Goal: Transaction & Acquisition: Purchase product/service

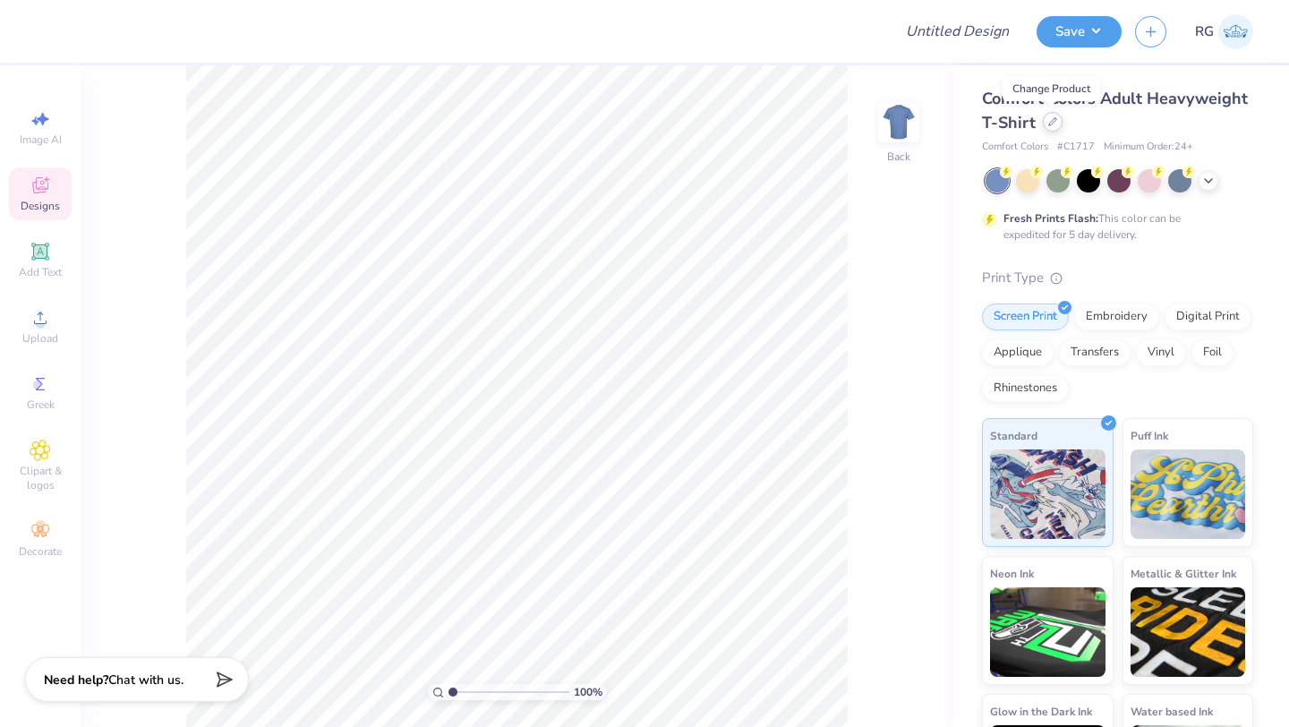
click at [1050, 120] on icon at bounding box center [1052, 121] width 9 height 9
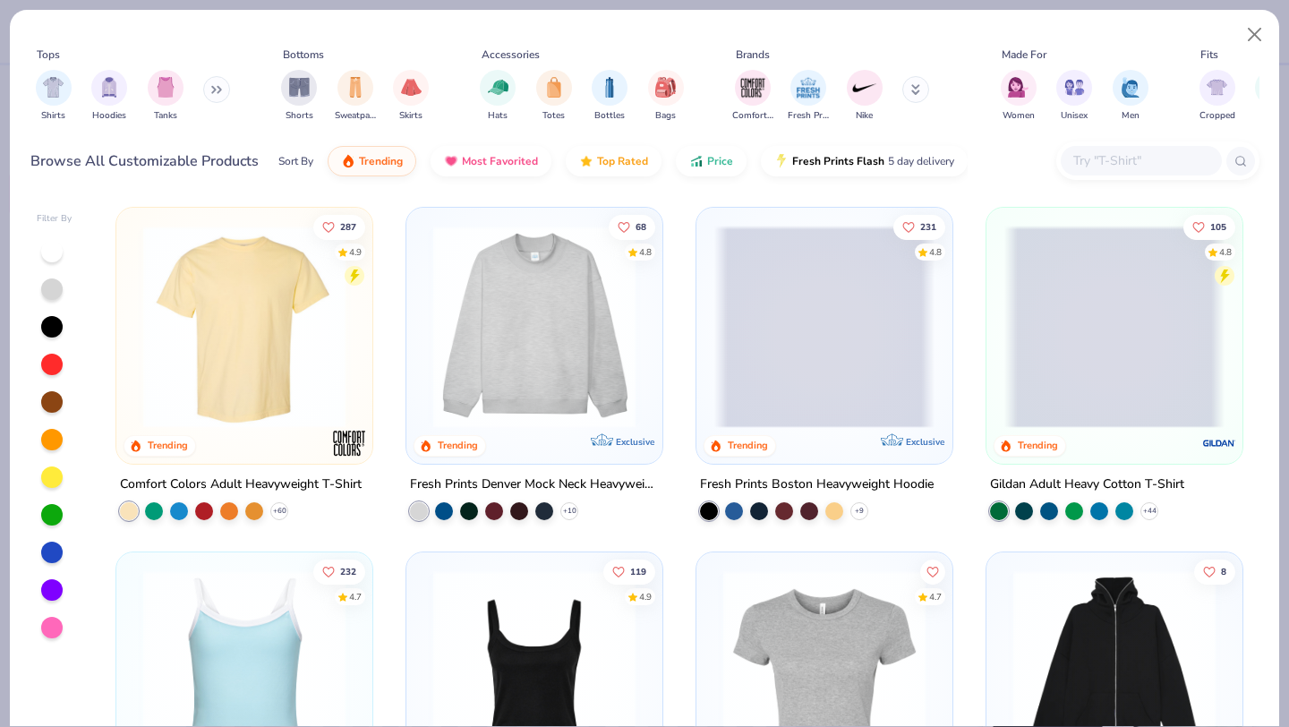
click at [918, 93] on icon at bounding box center [915, 89] width 9 height 11
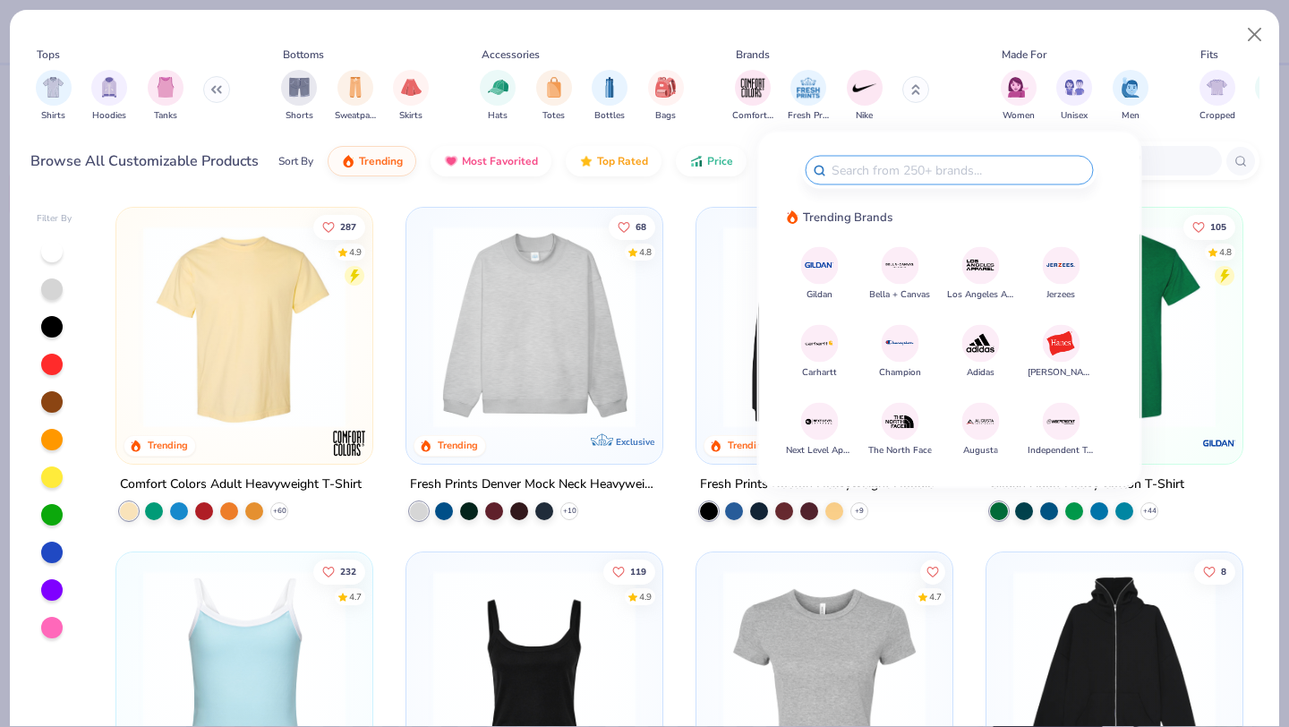
click at [816, 263] on img at bounding box center [819, 265] width 31 height 31
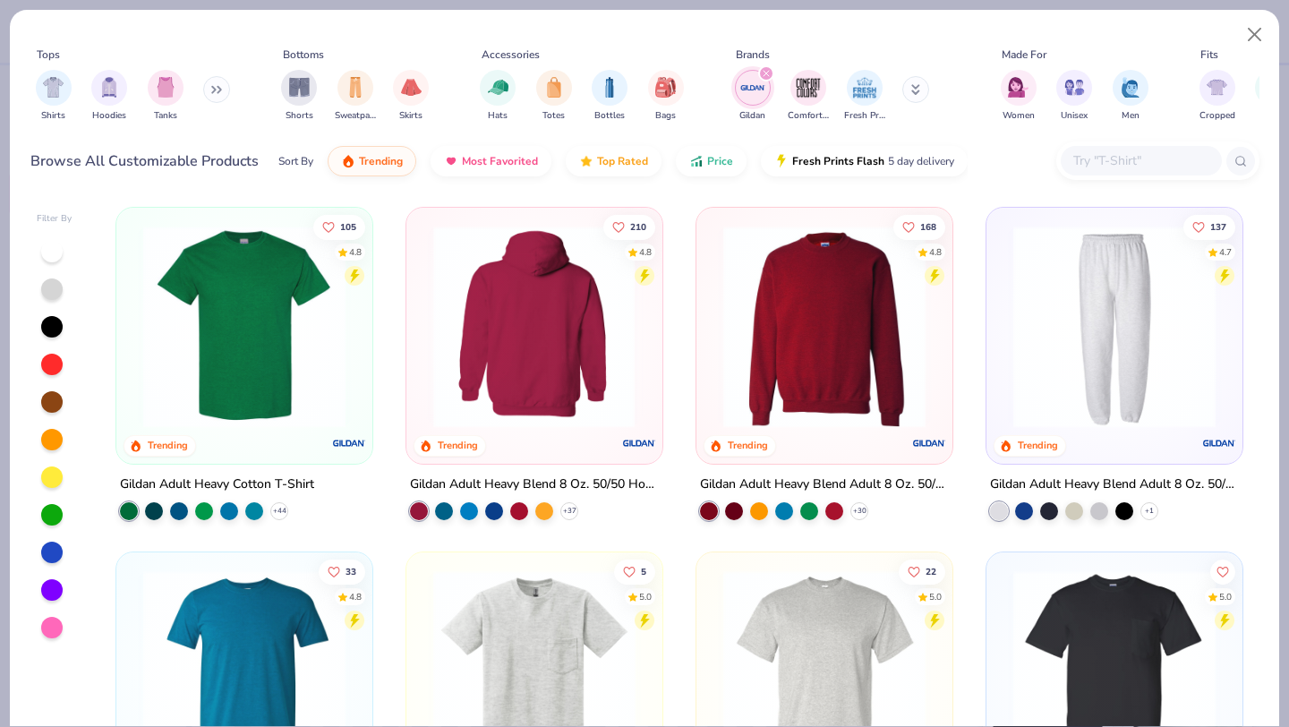
click at [545, 322] on img at bounding box center [534, 327] width 220 height 202
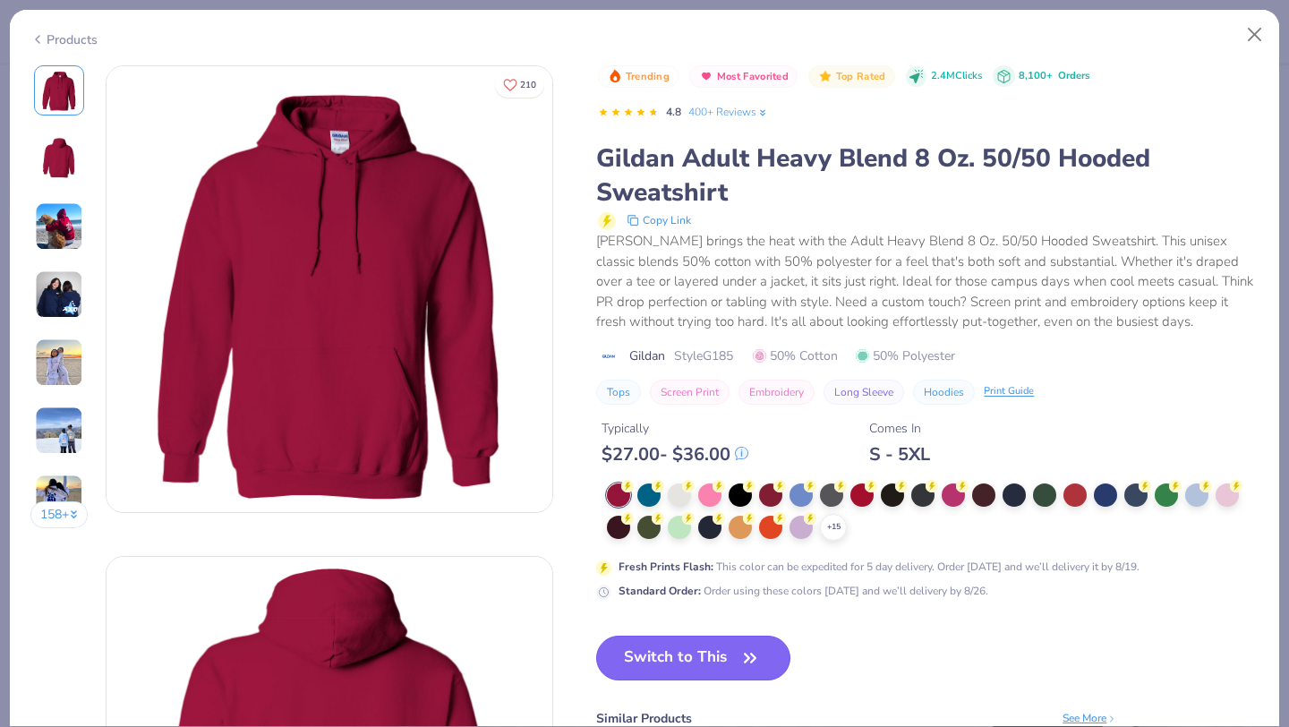
click at [682, 668] on button "Switch to This" at bounding box center [693, 657] width 194 height 45
click at [656, 662] on button "Switch to This" at bounding box center [693, 657] width 194 height 45
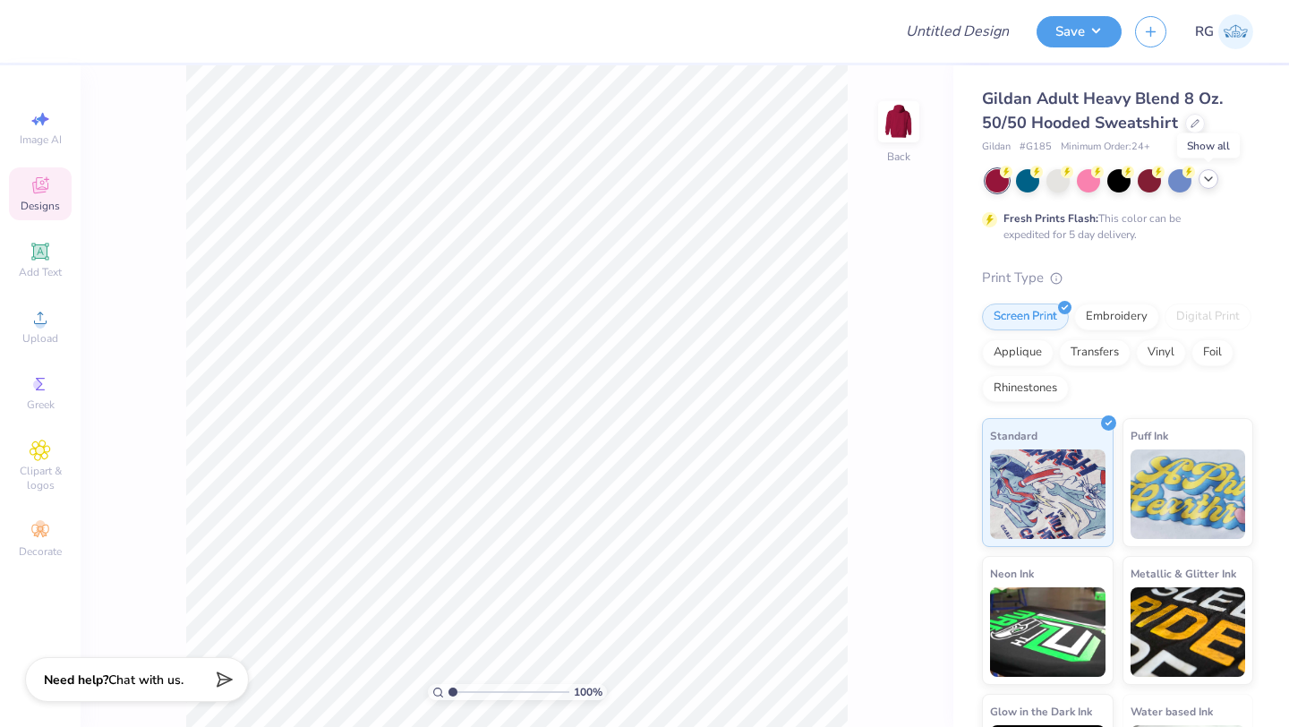
click at [1211, 180] on icon at bounding box center [1208, 179] width 14 height 14
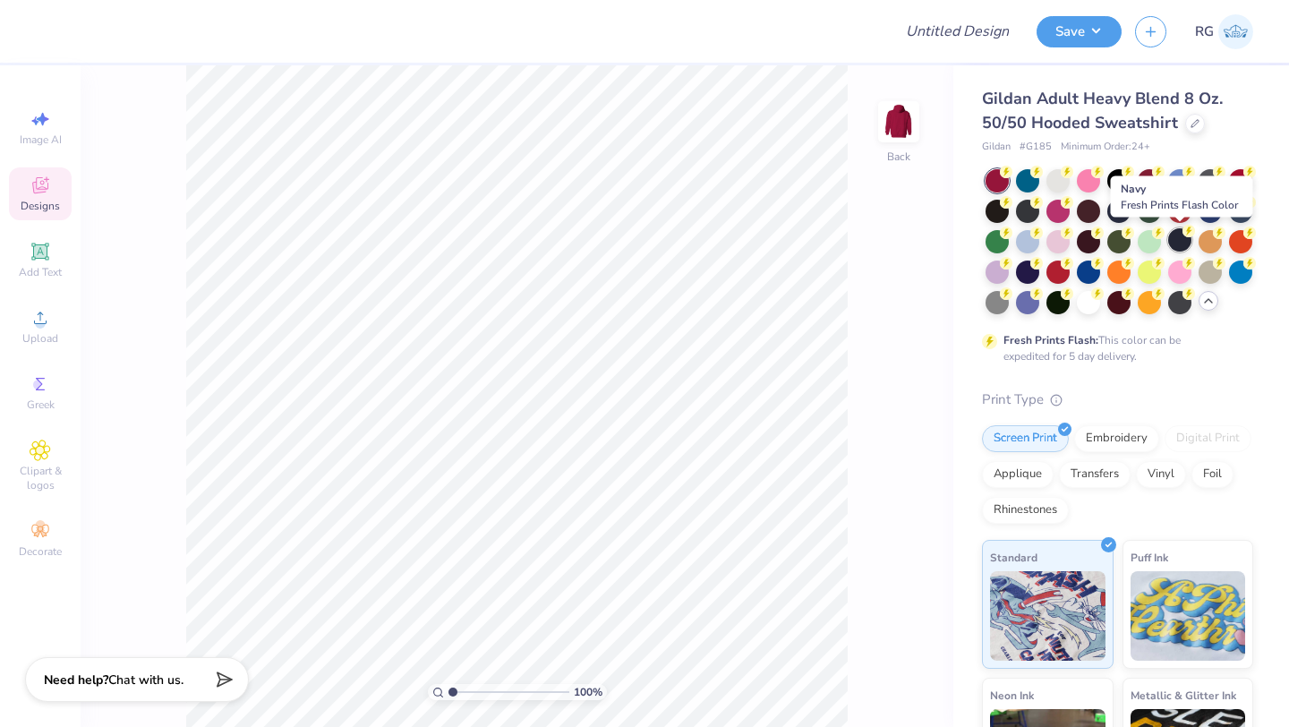
click at [1179, 242] on div at bounding box center [1179, 239] width 23 height 23
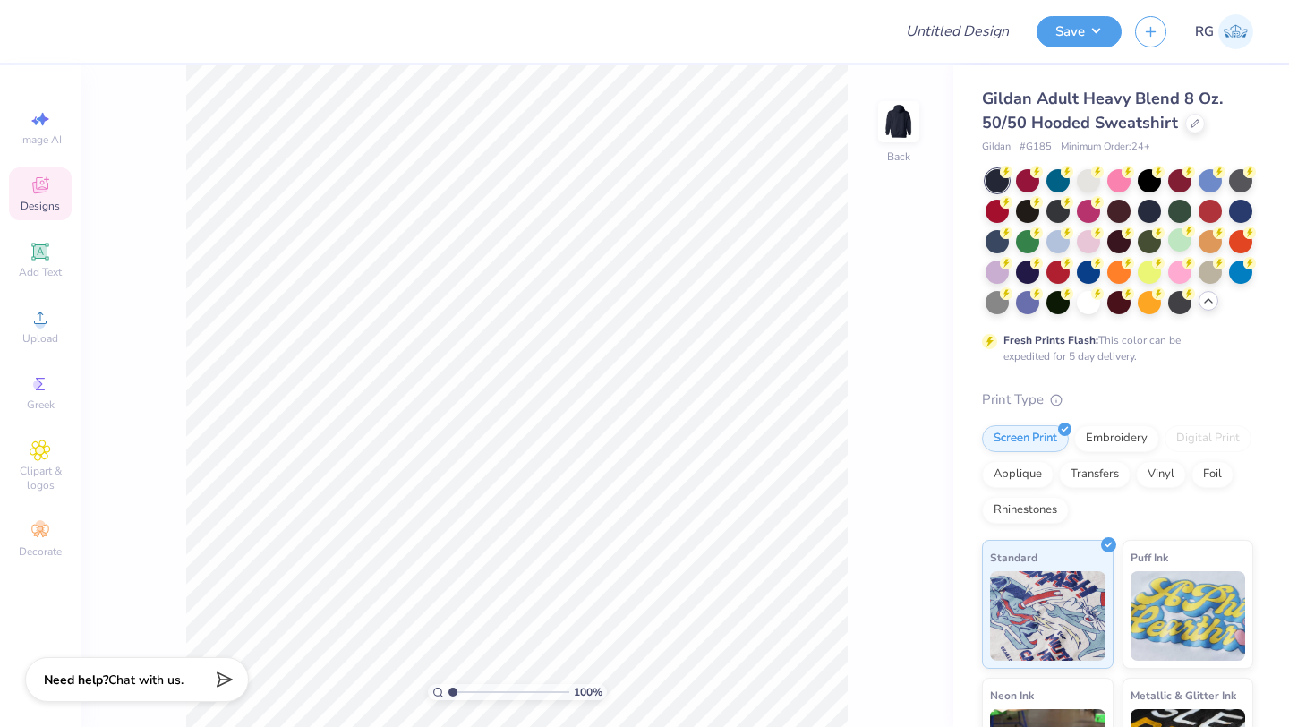
click at [44, 191] on icon at bounding box center [40, 188] width 14 height 12
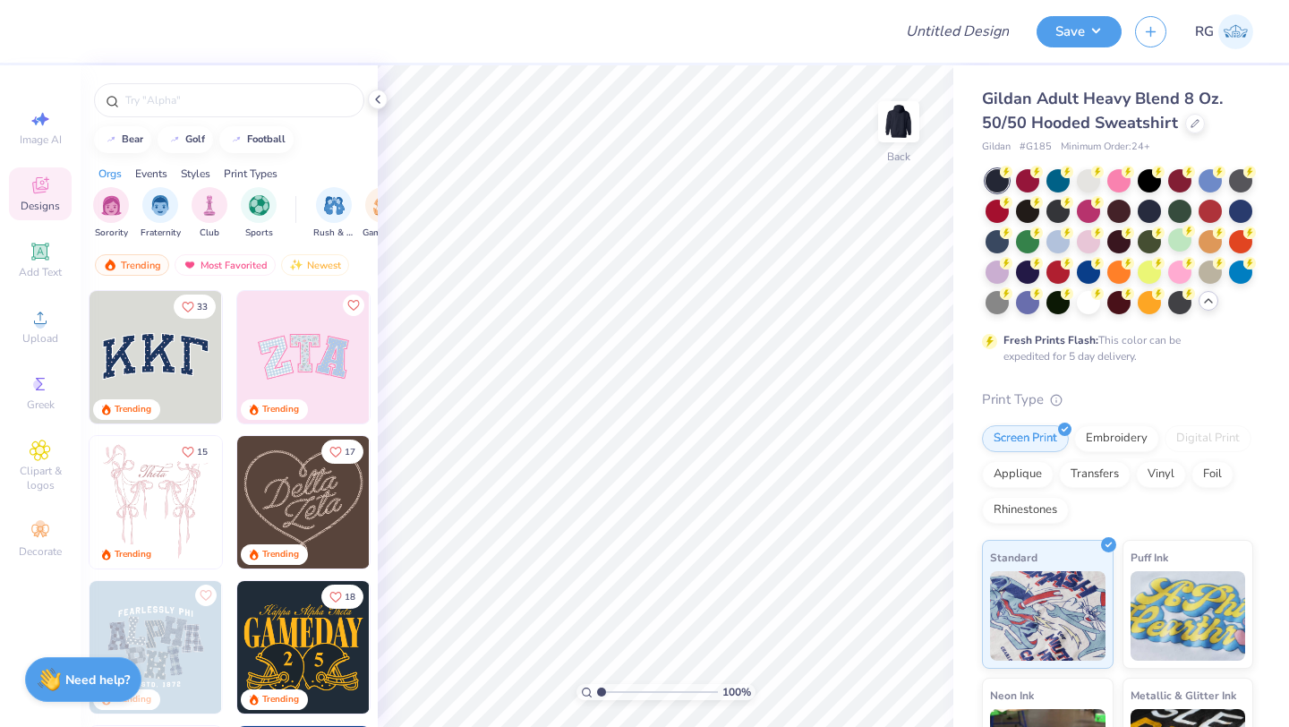
click at [315, 487] on img at bounding box center [303, 502] width 132 height 132
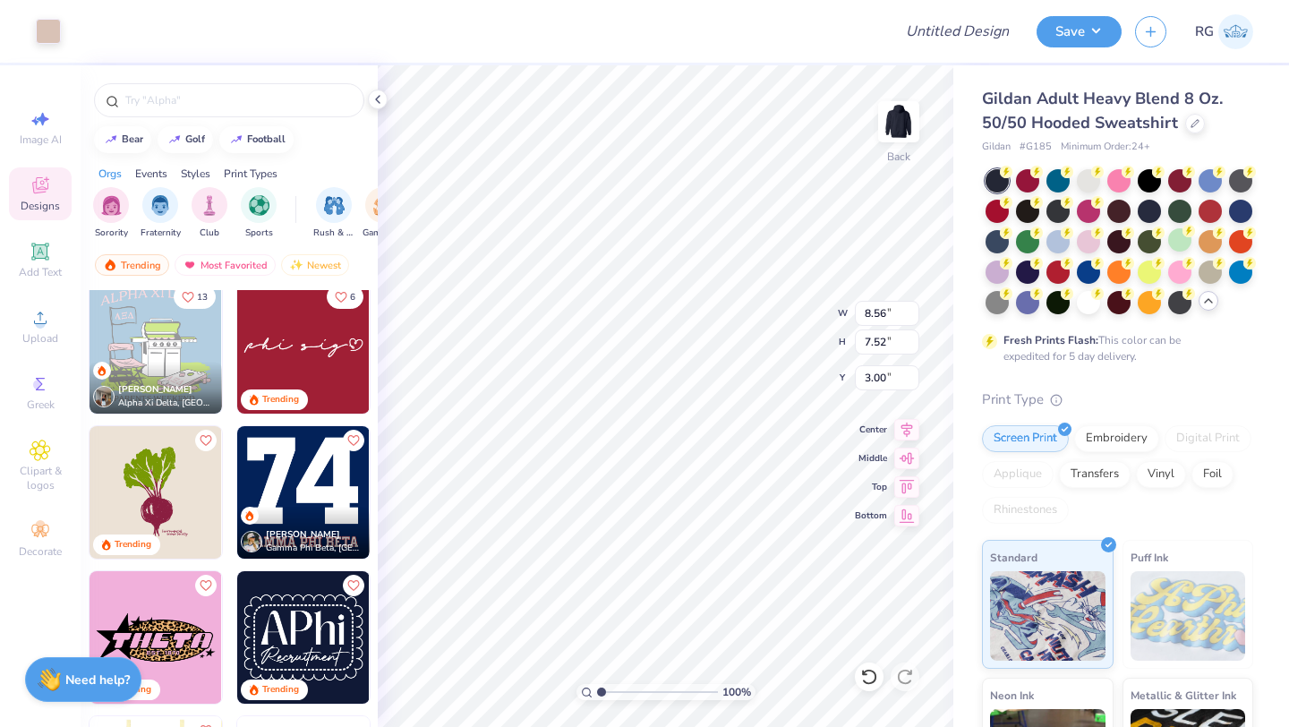
scroll to position [1176, 0]
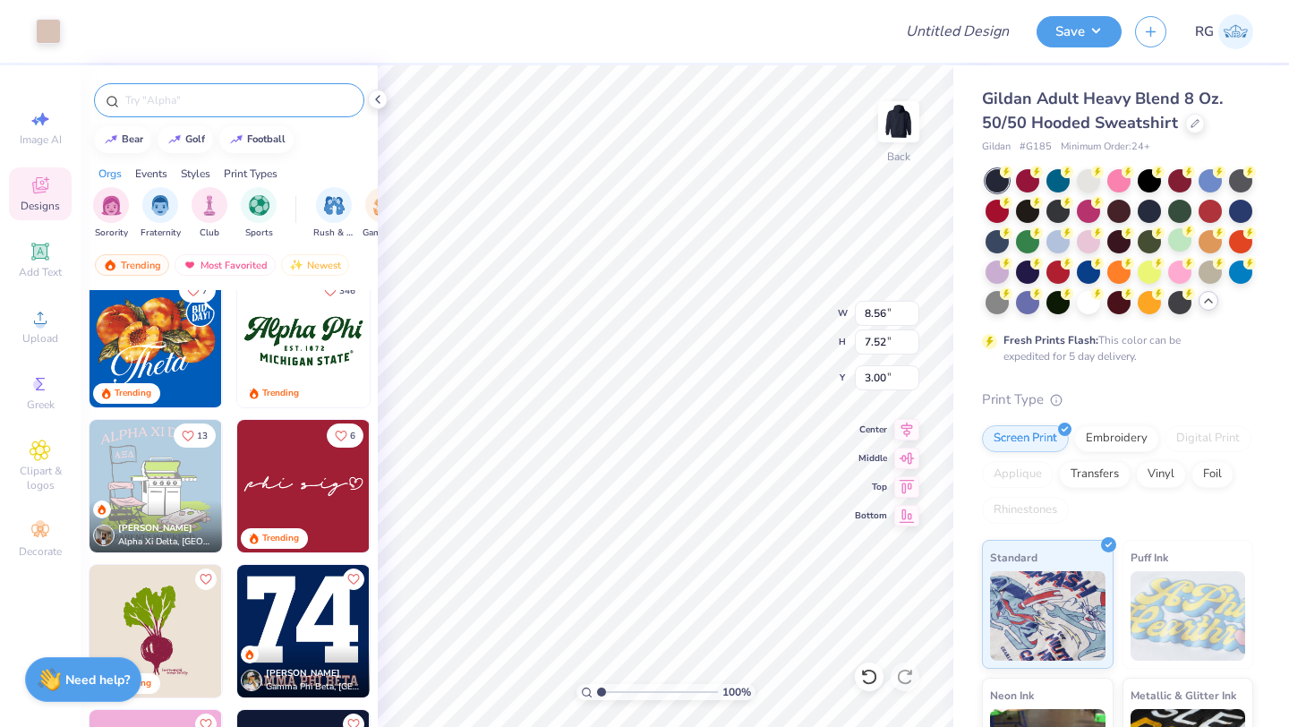
click at [223, 92] on input "text" at bounding box center [237, 100] width 229 height 18
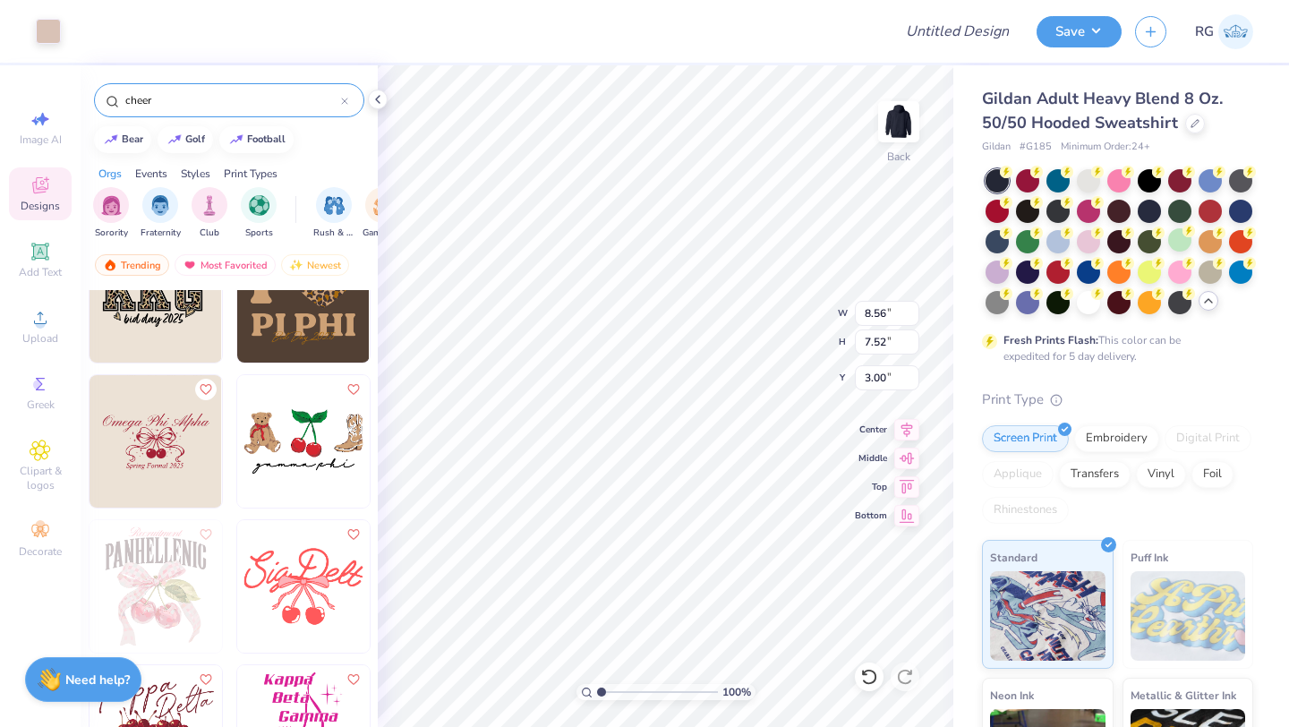
scroll to position [3870, 0]
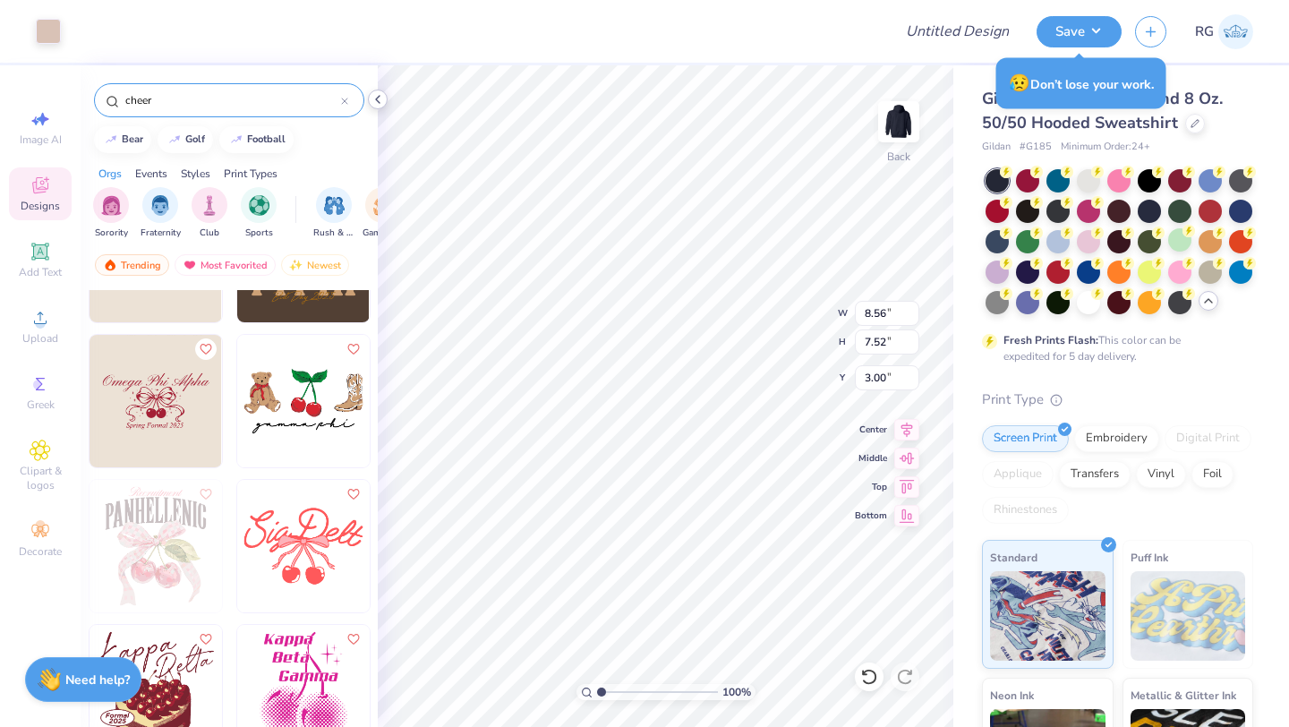
type input "cheer"
click at [378, 100] on icon at bounding box center [377, 99] width 14 height 14
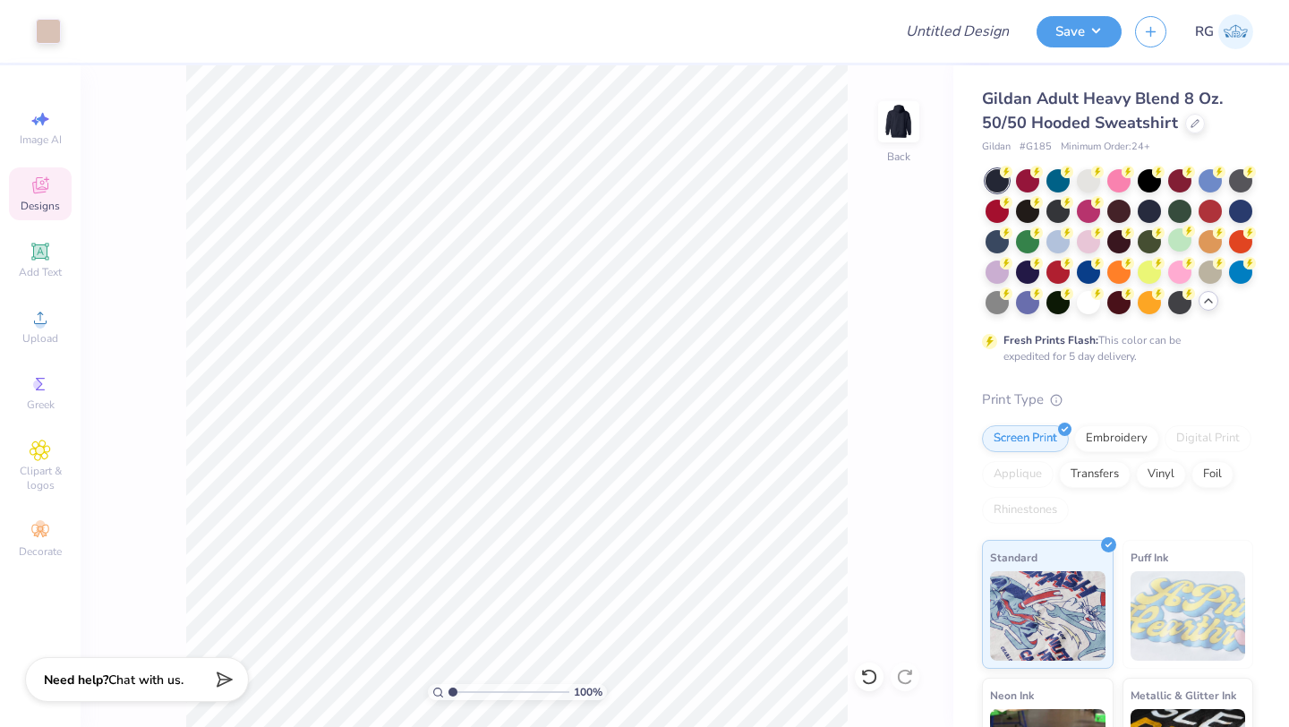
click at [30, 194] on icon at bounding box center [40, 185] width 21 height 21
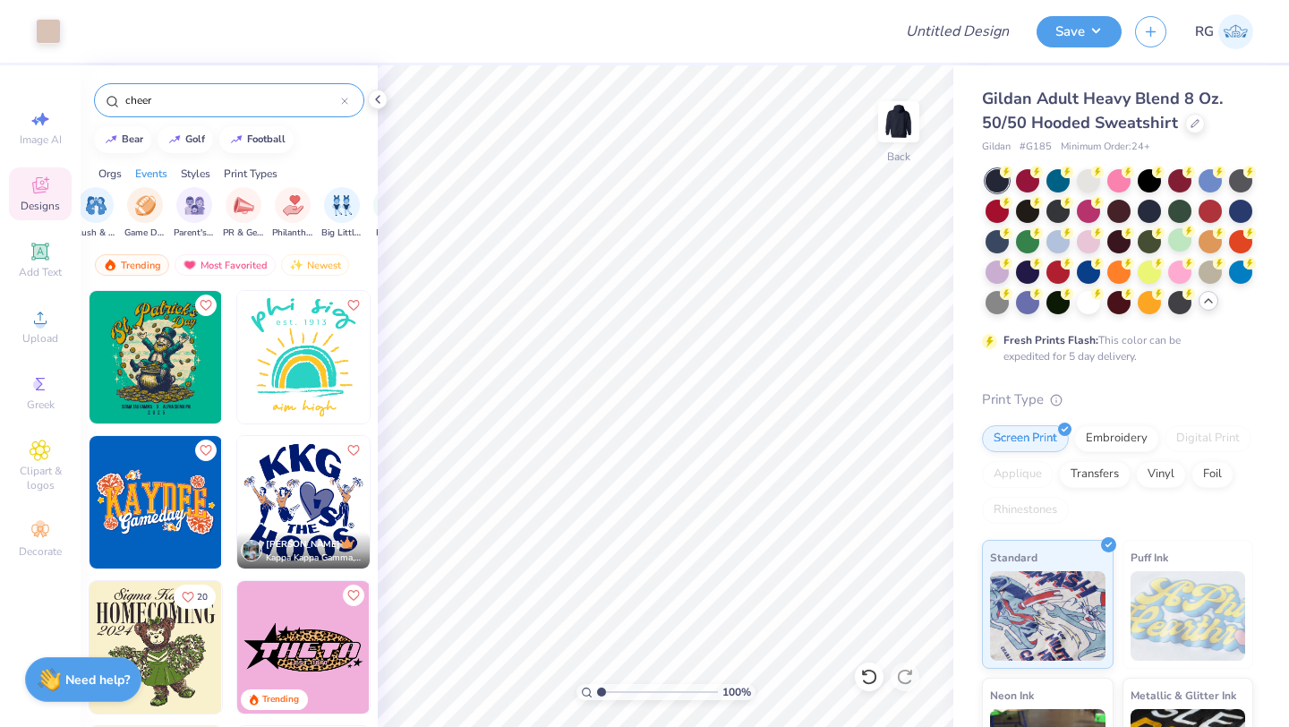
scroll to position [0, 241]
click at [245, 201] on img "filter for PR & General" at bounding box center [241, 203] width 21 height 21
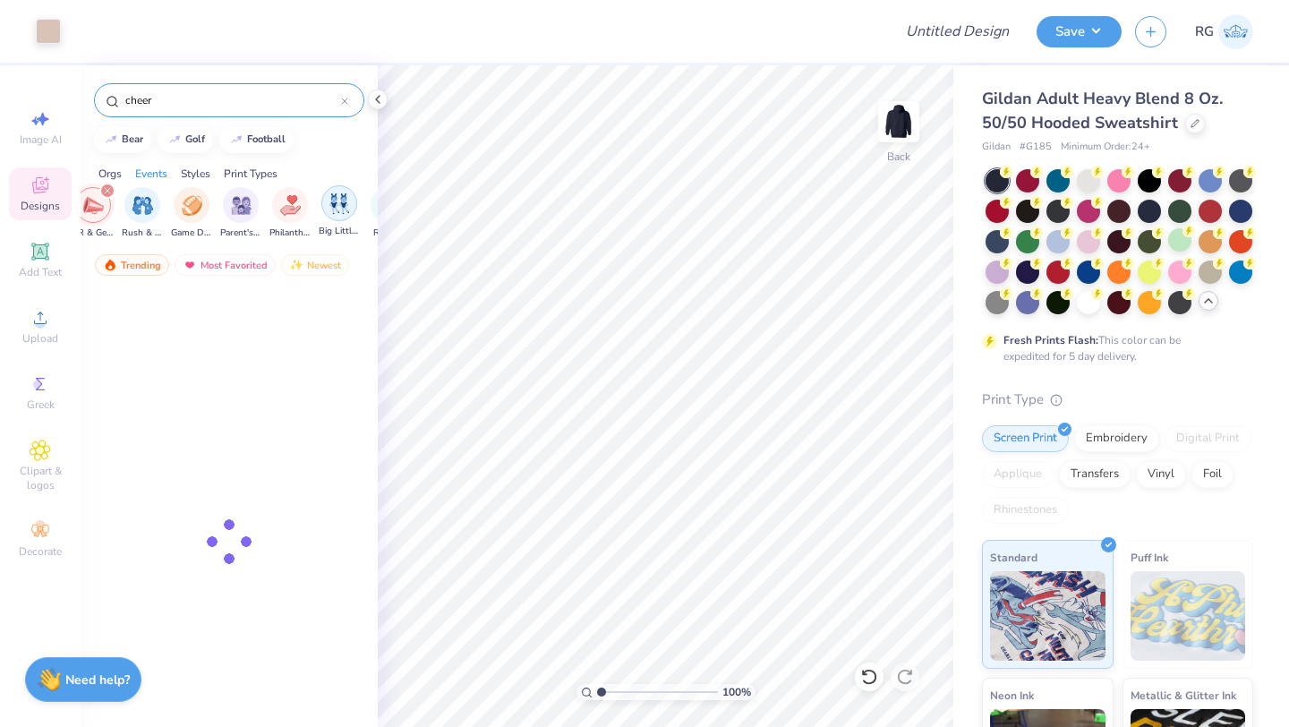
click at [341, 207] on img "filter for Big Little Reveal" at bounding box center [339, 203] width 20 height 21
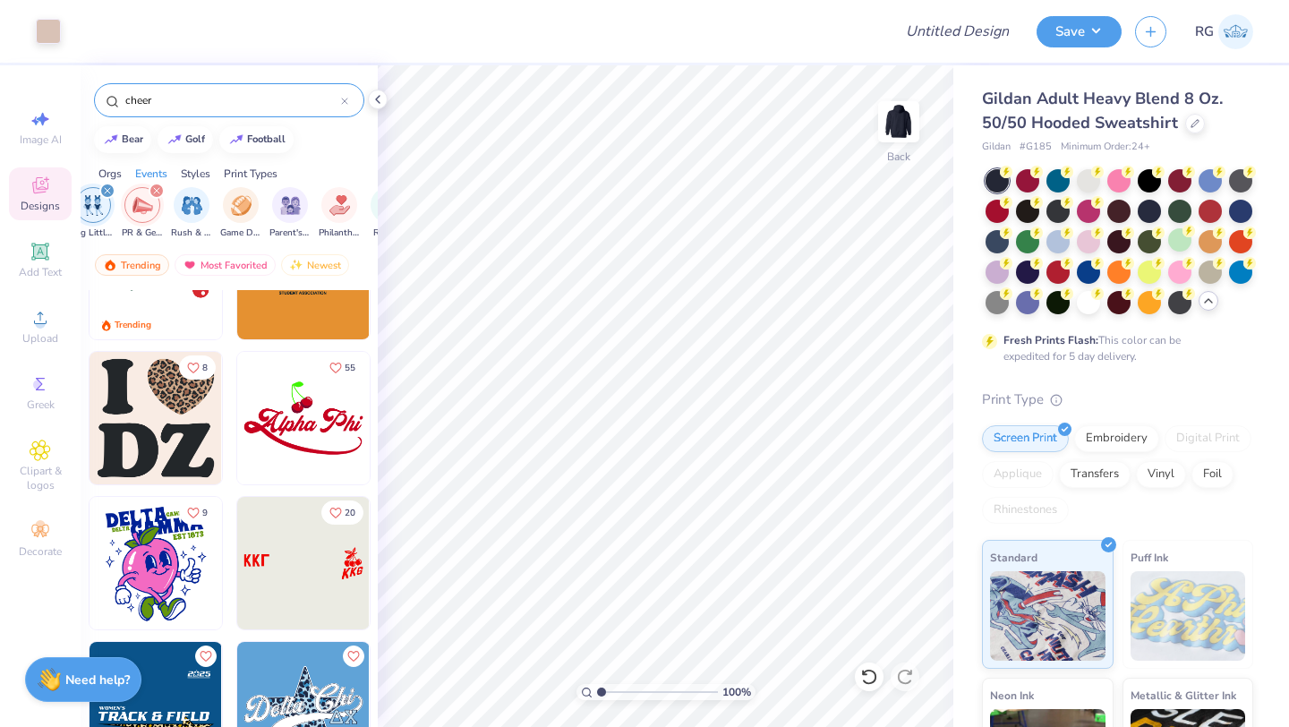
scroll to position [456, 0]
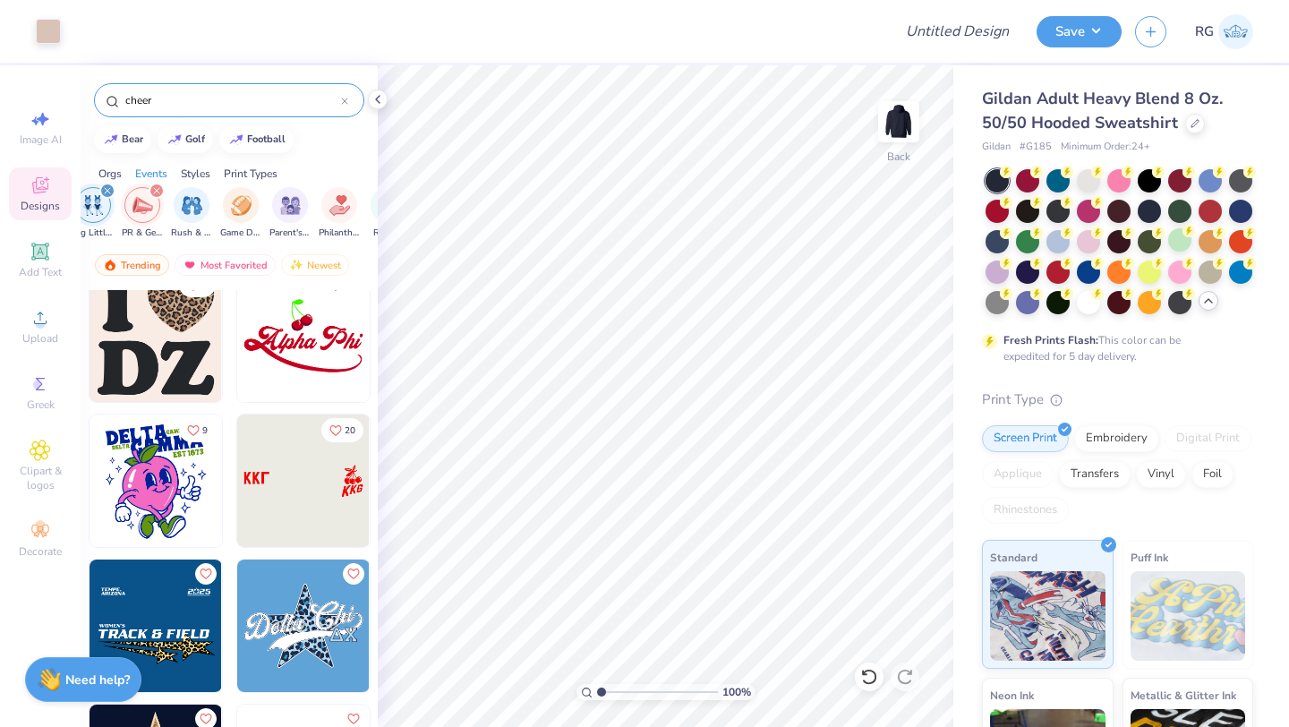
click at [275, 484] on img at bounding box center [303, 480] width 132 height 132
type input "8.56"
type input "7.52"
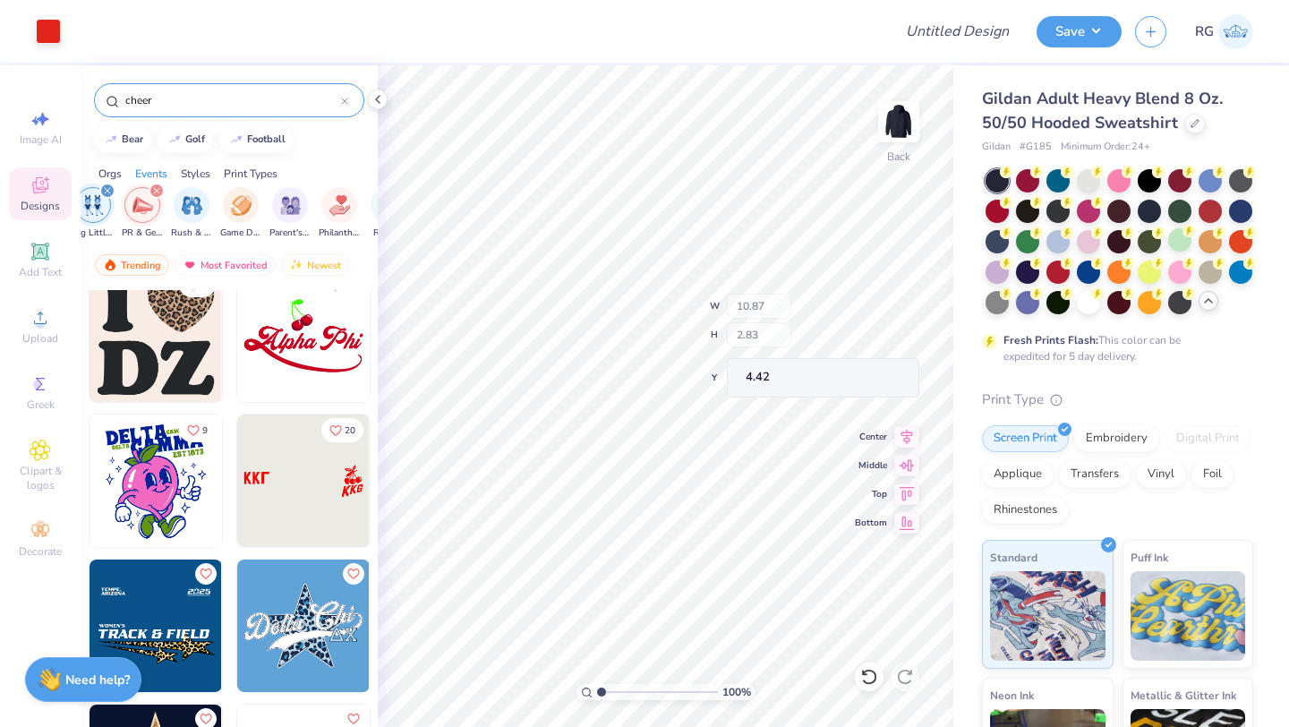
type input "4.42"
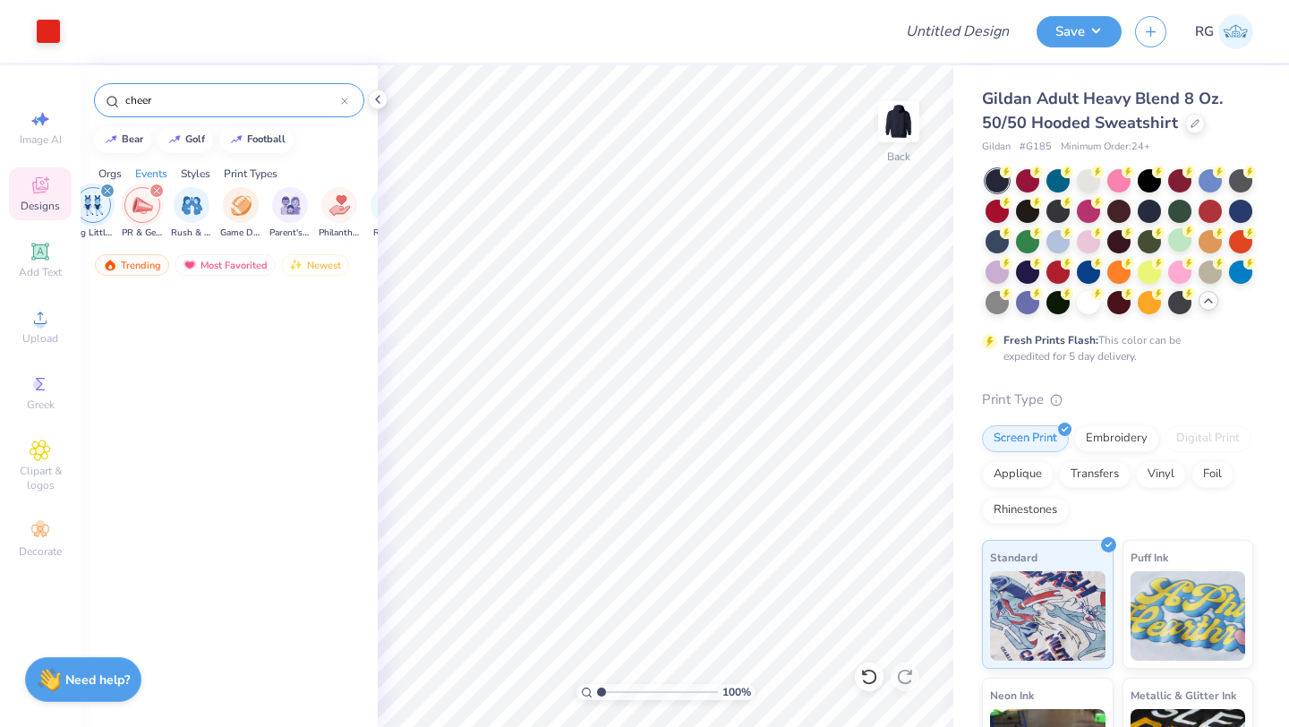
scroll to position [0, 0]
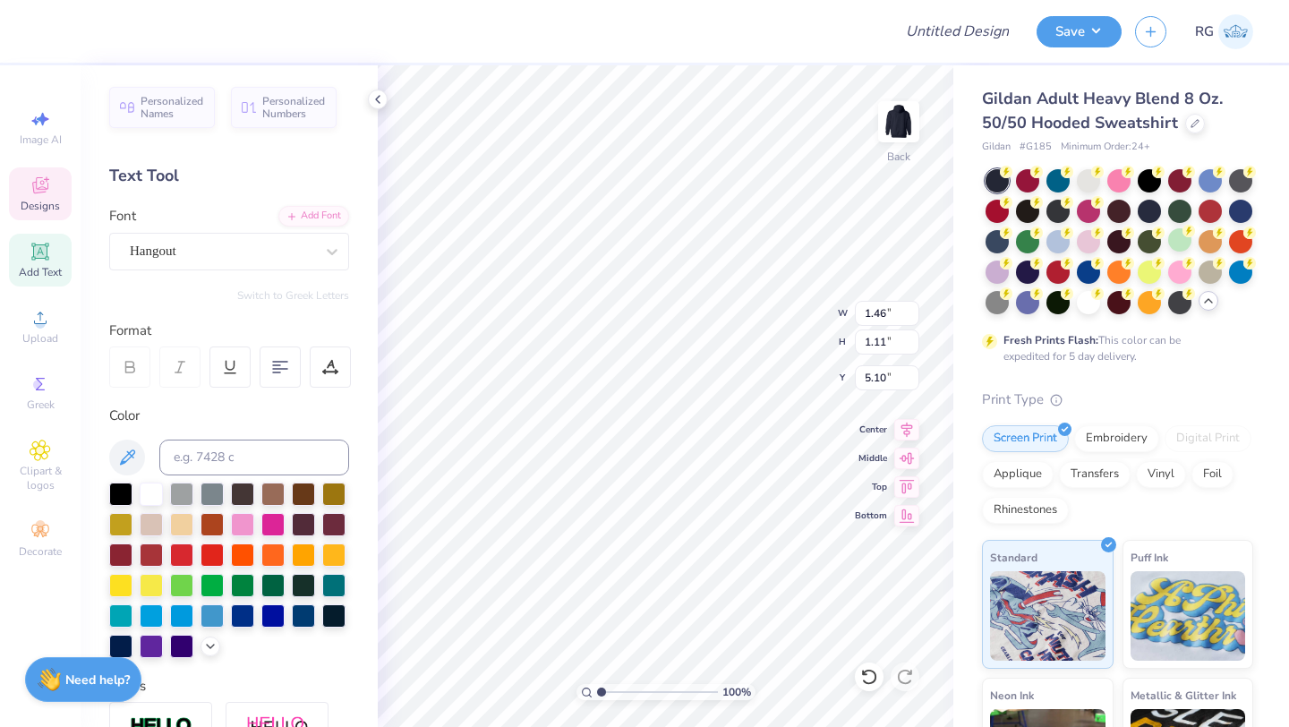
type input "0.91"
type input "1.13"
type input "5.07"
type input "1.46"
type input "1.11"
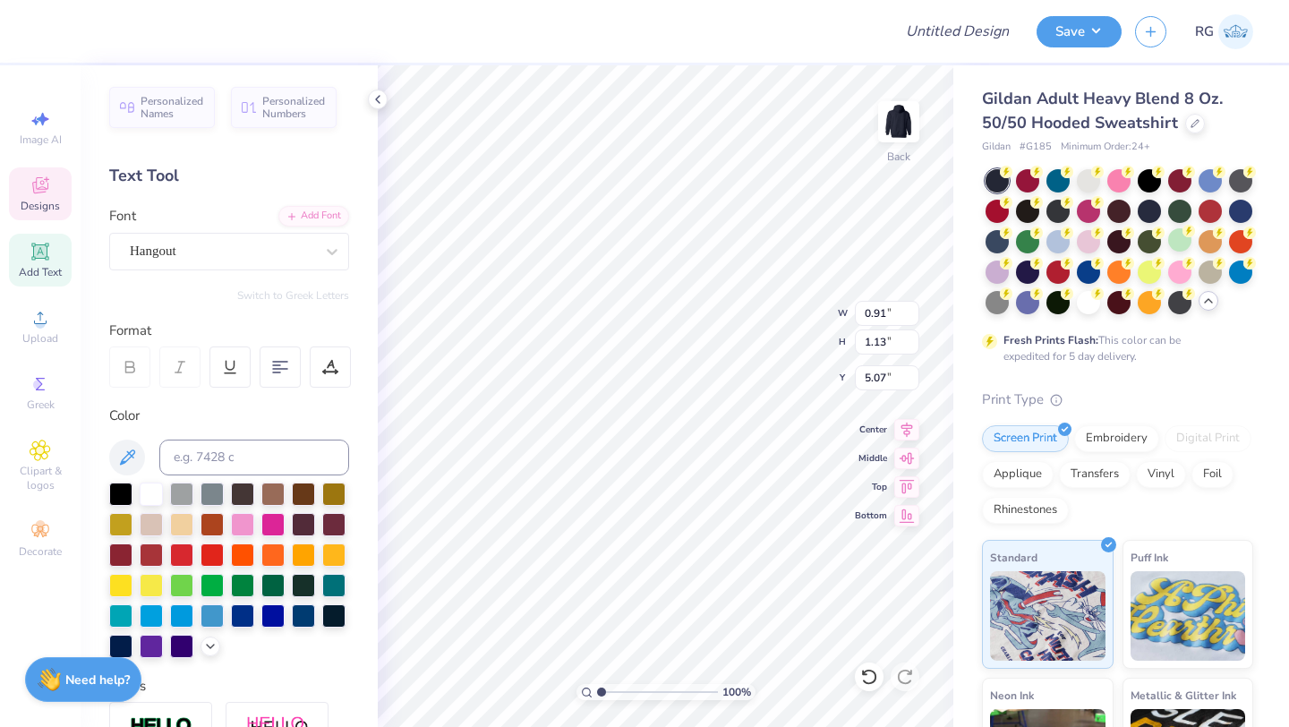
type input "5.10"
type input "0.91"
type input "1.13"
type input "5.07"
type textarea "K"
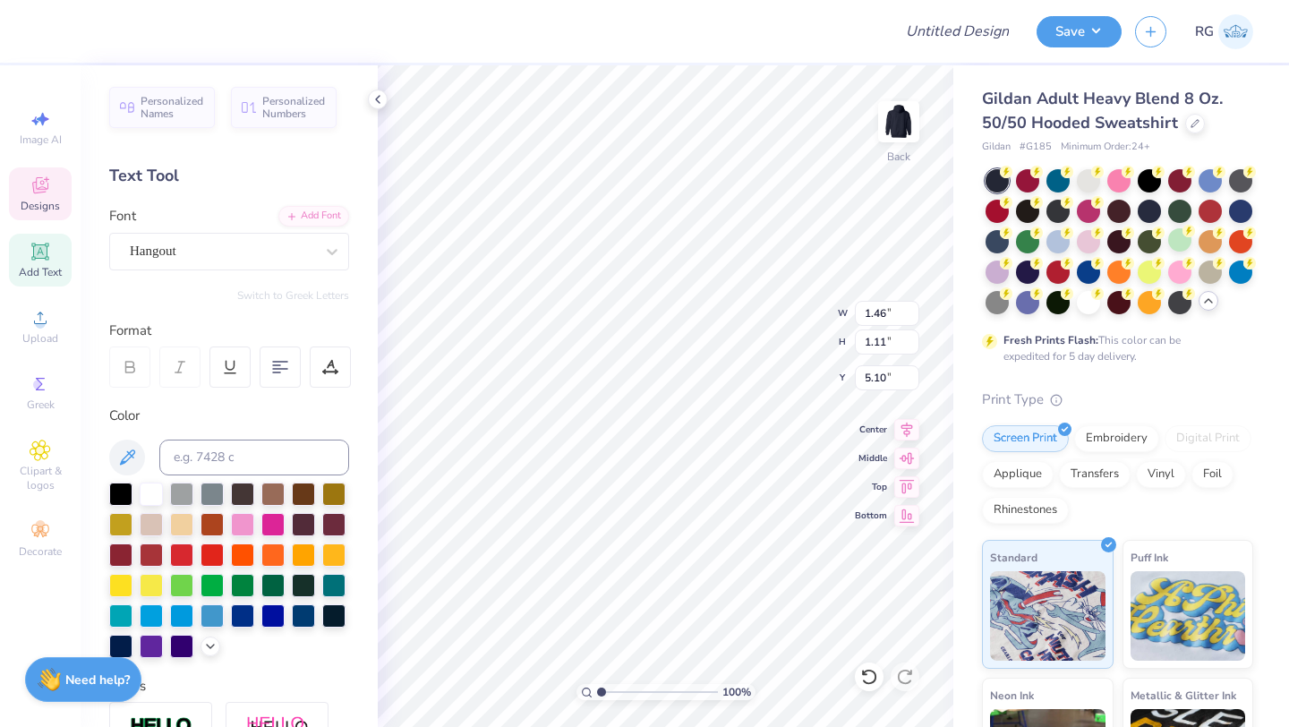
type textarea "WHS POMS"
type textarea "K"
type textarea "WHS"
type input "0.54"
type input "0.68"
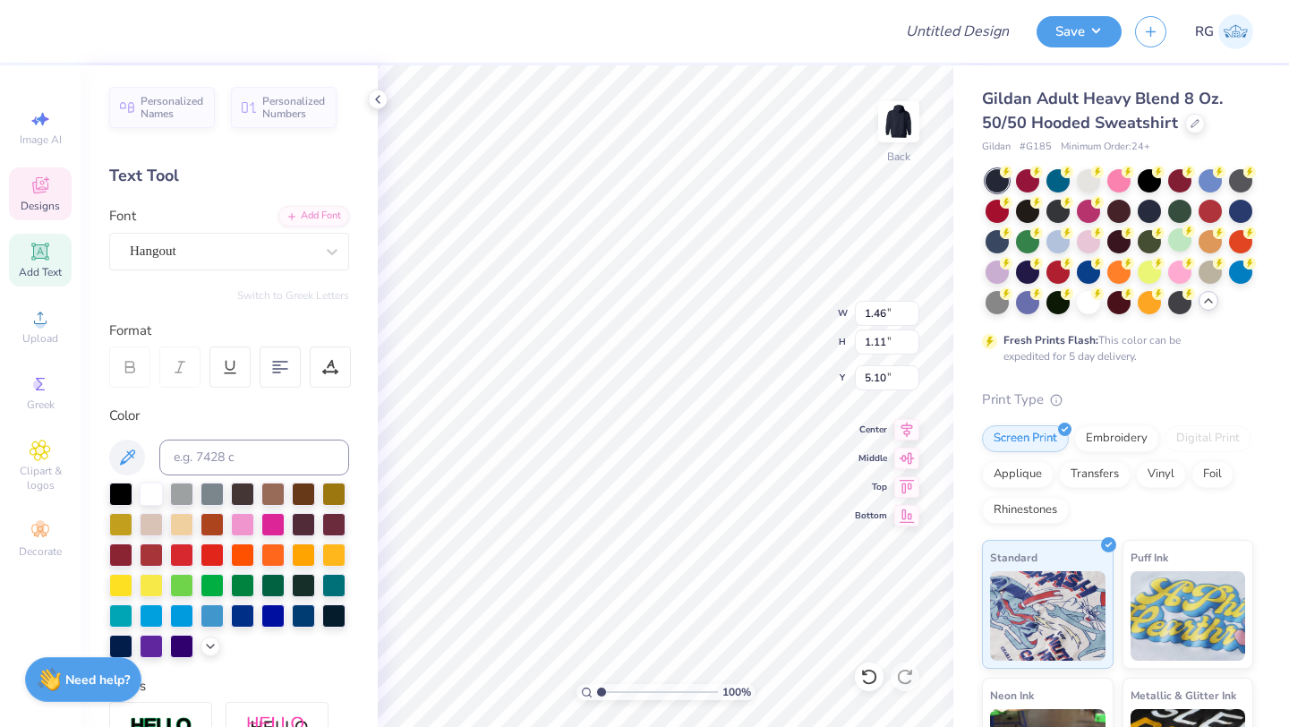
type input "6.35"
click at [47, 200] on span "Designs" at bounding box center [40, 206] width 39 height 14
click at [44, 199] on span "Designs" at bounding box center [40, 206] width 39 height 14
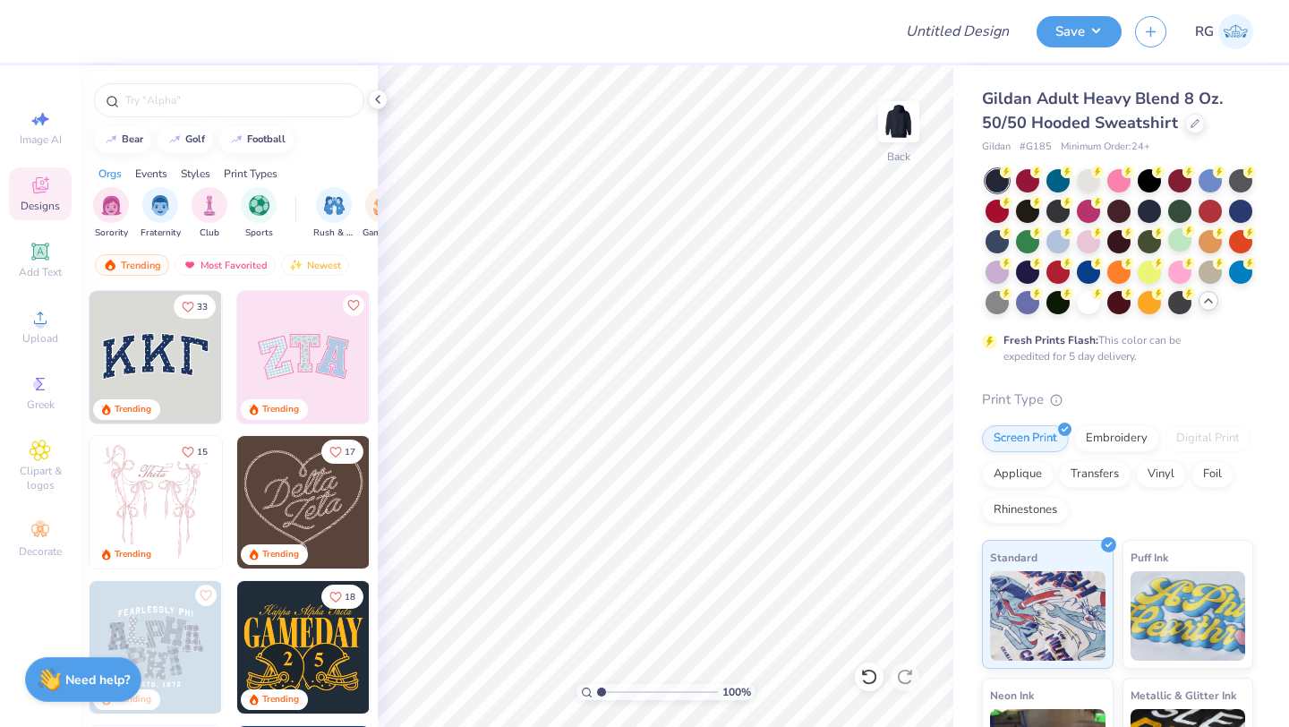
click at [307, 359] on img at bounding box center [303, 357] width 132 height 132
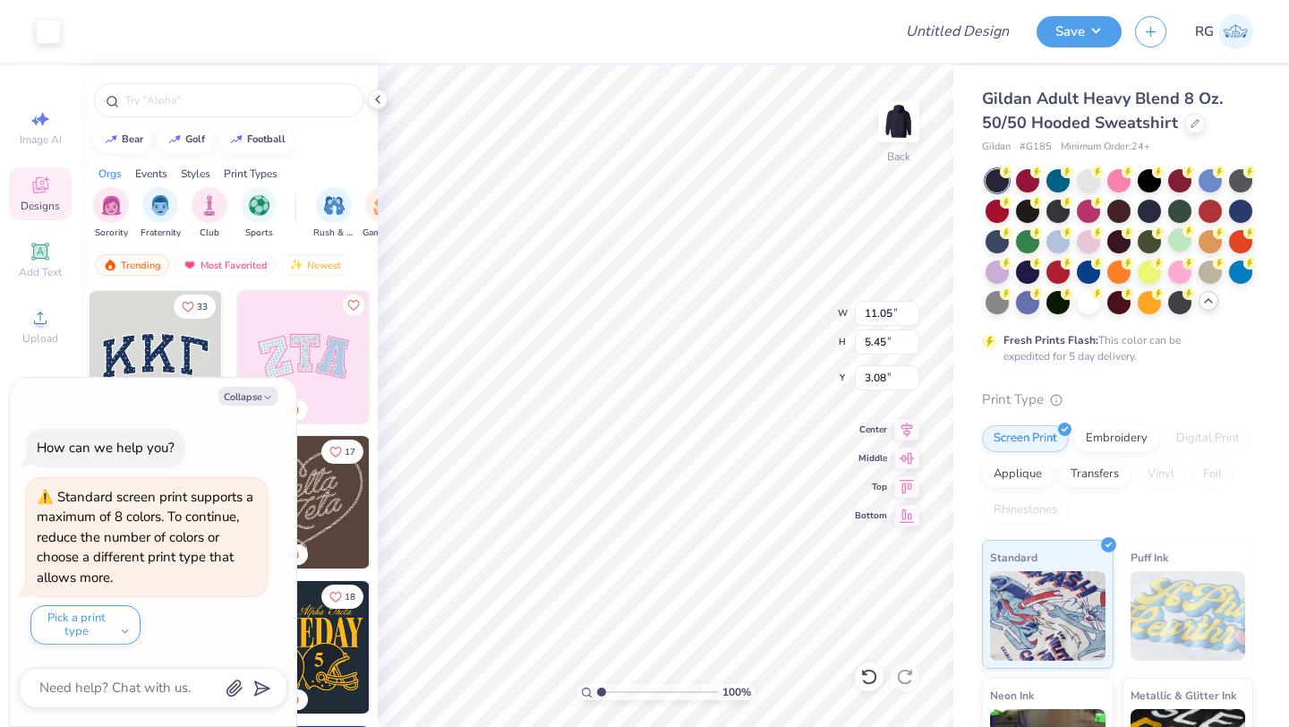
type textarea "x"
type input "11.05"
type input "5.45"
type input "3.08"
click at [266, 398] on icon "button" at bounding box center [267, 397] width 11 height 11
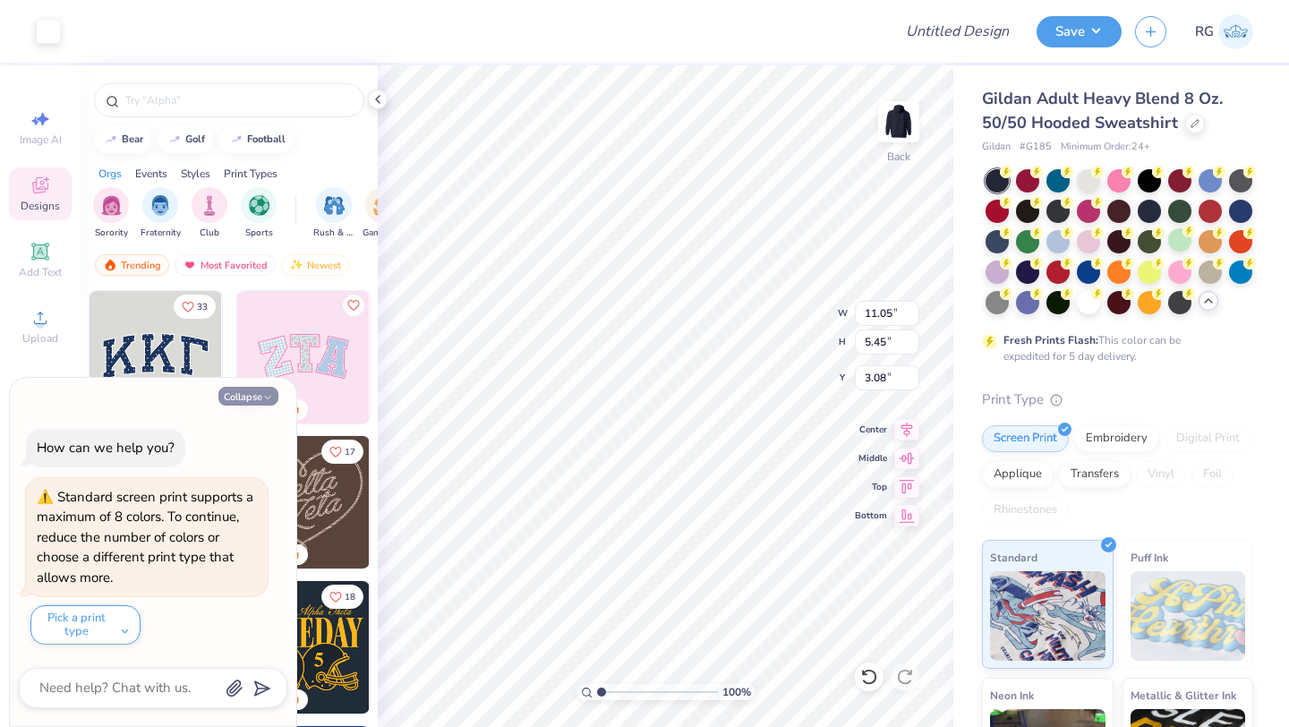
type textarea "x"
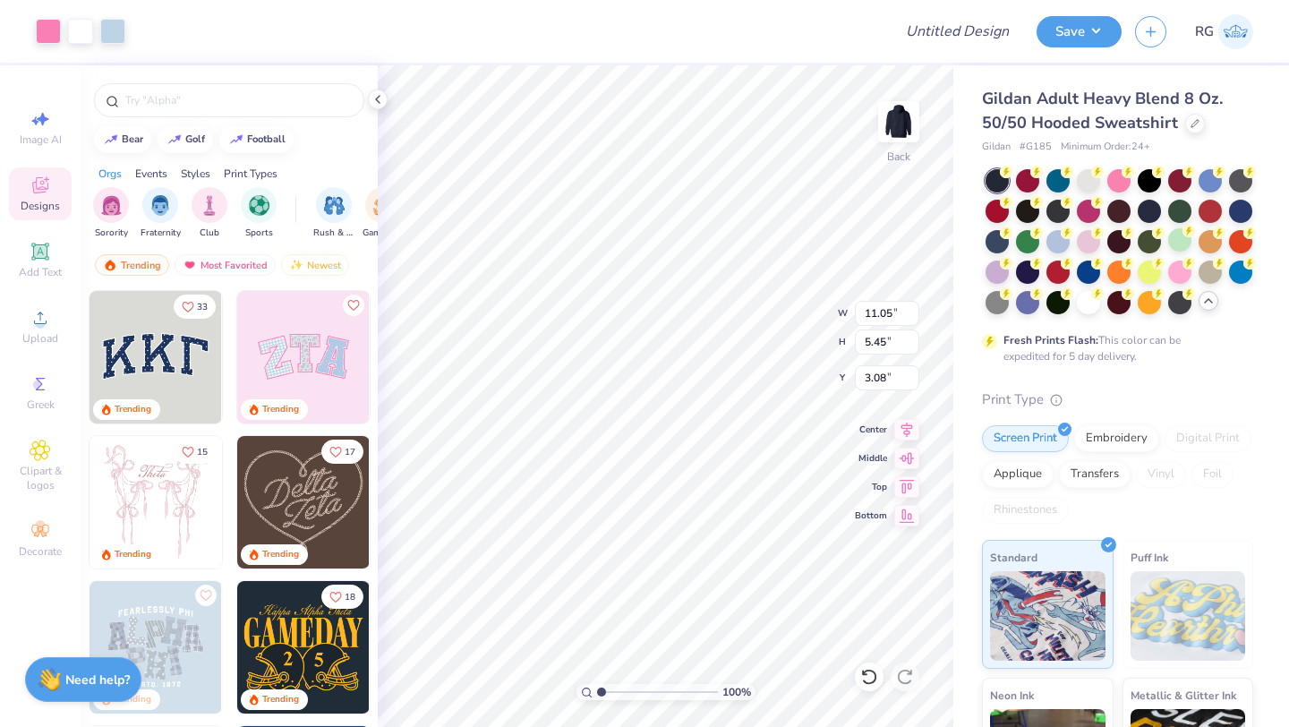
type input "11.25"
type input "5.63"
type input "3.00"
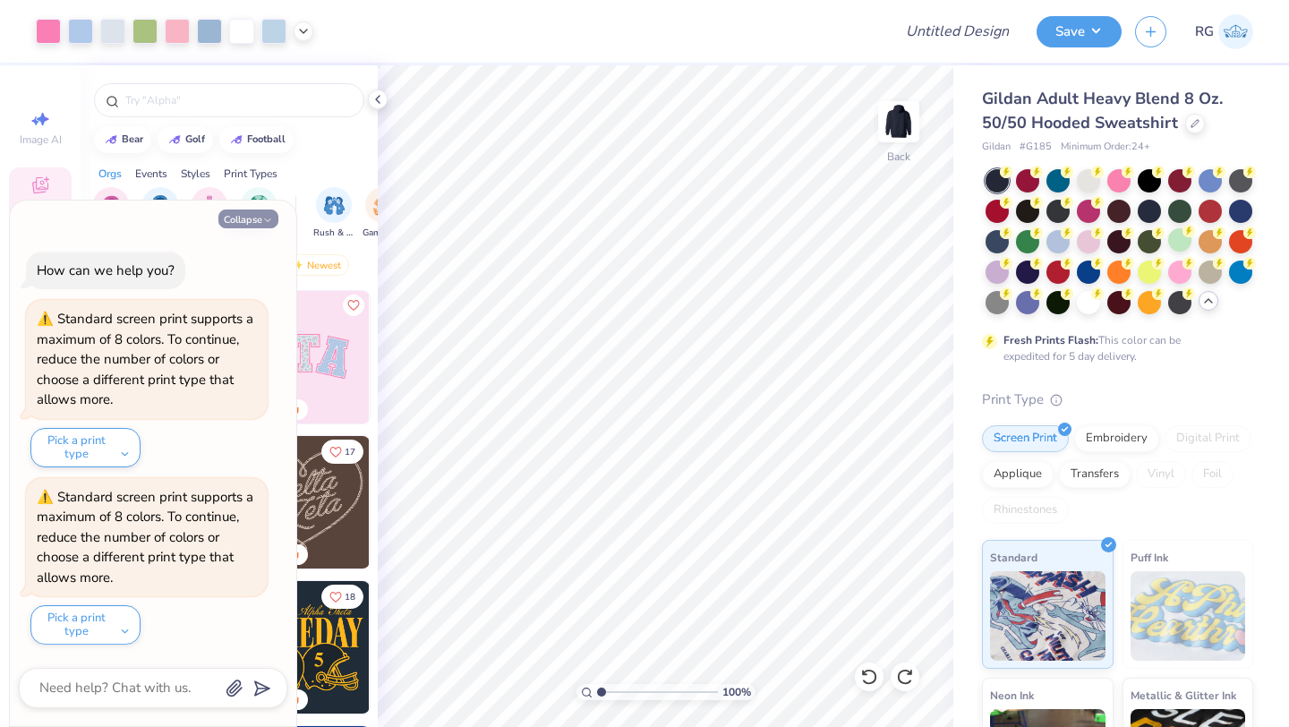
click at [246, 217] on button "Collapse" at bounding box center [248, 218] width 60 height 19
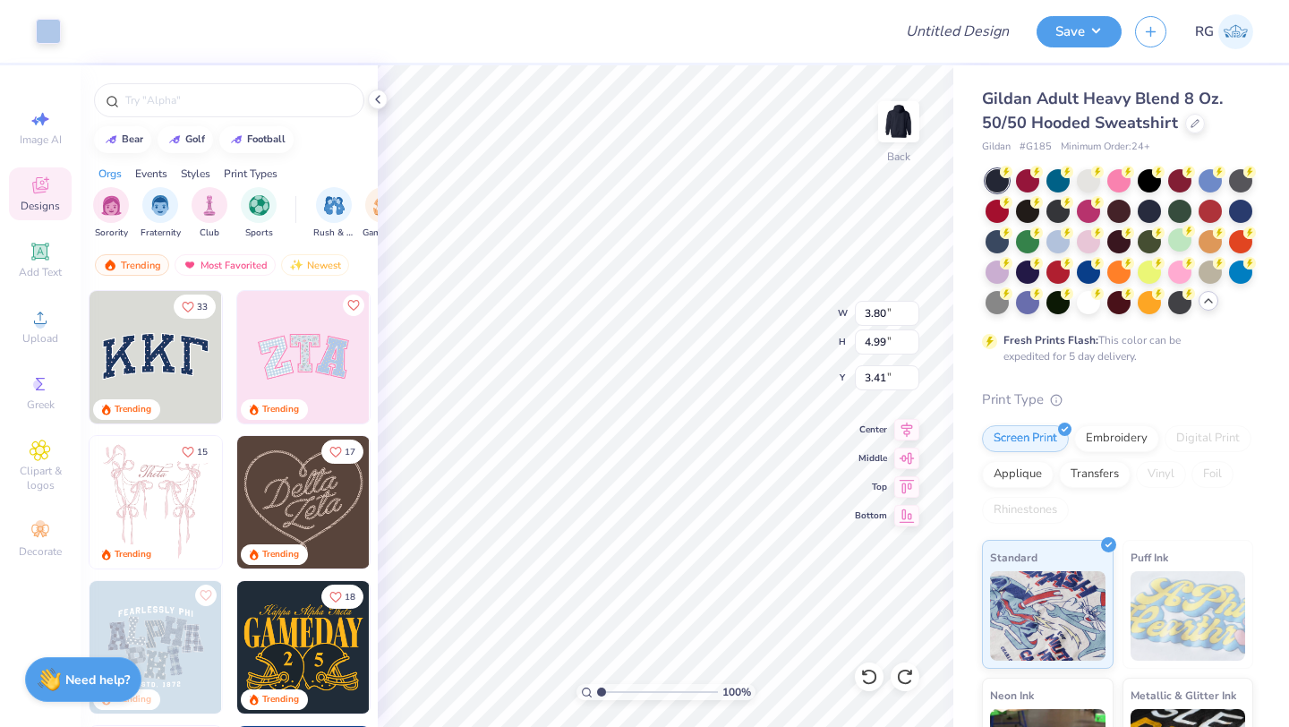
click at [760, 337] on div "100 % Back W 3.80 3.80 " H 4.99 4.99 " Y 3.41 3.41 " Center Middle Top Bottom" at bounding box center [665, 395] width 575 height 661
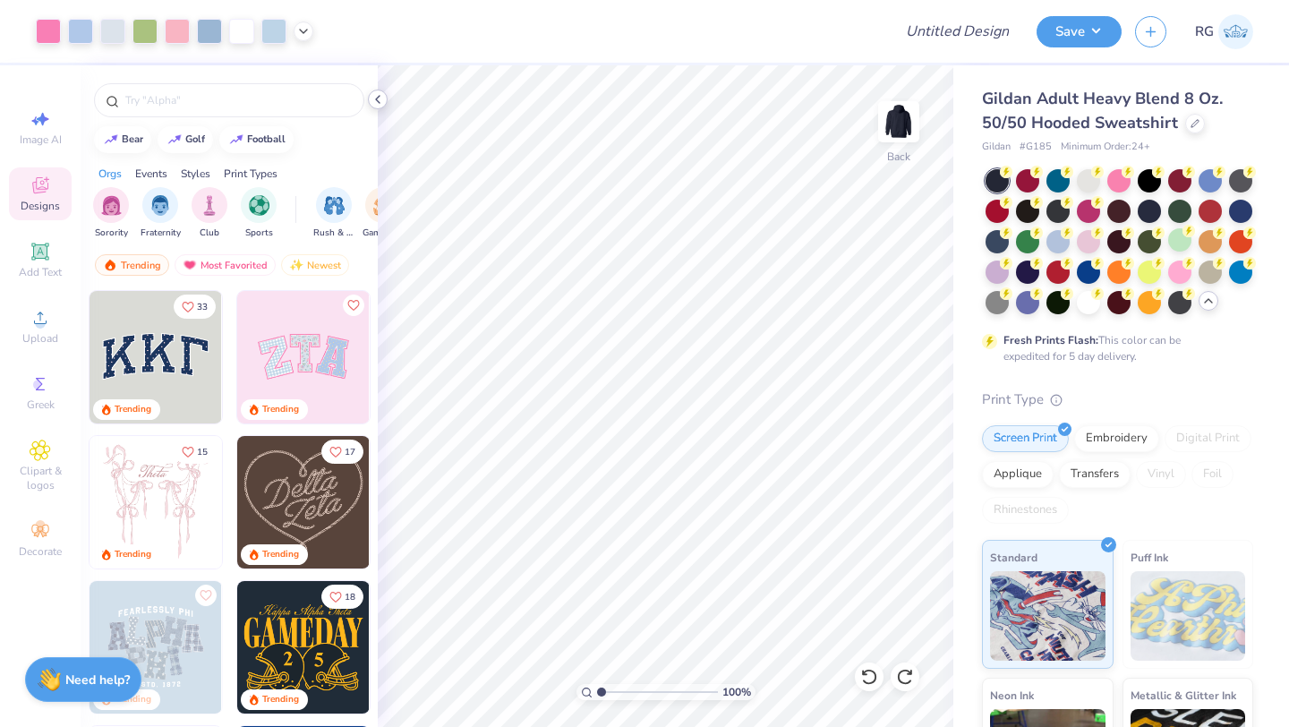
click at [381, 101] on icon at bounding box center [377, 99] width 14 height 14
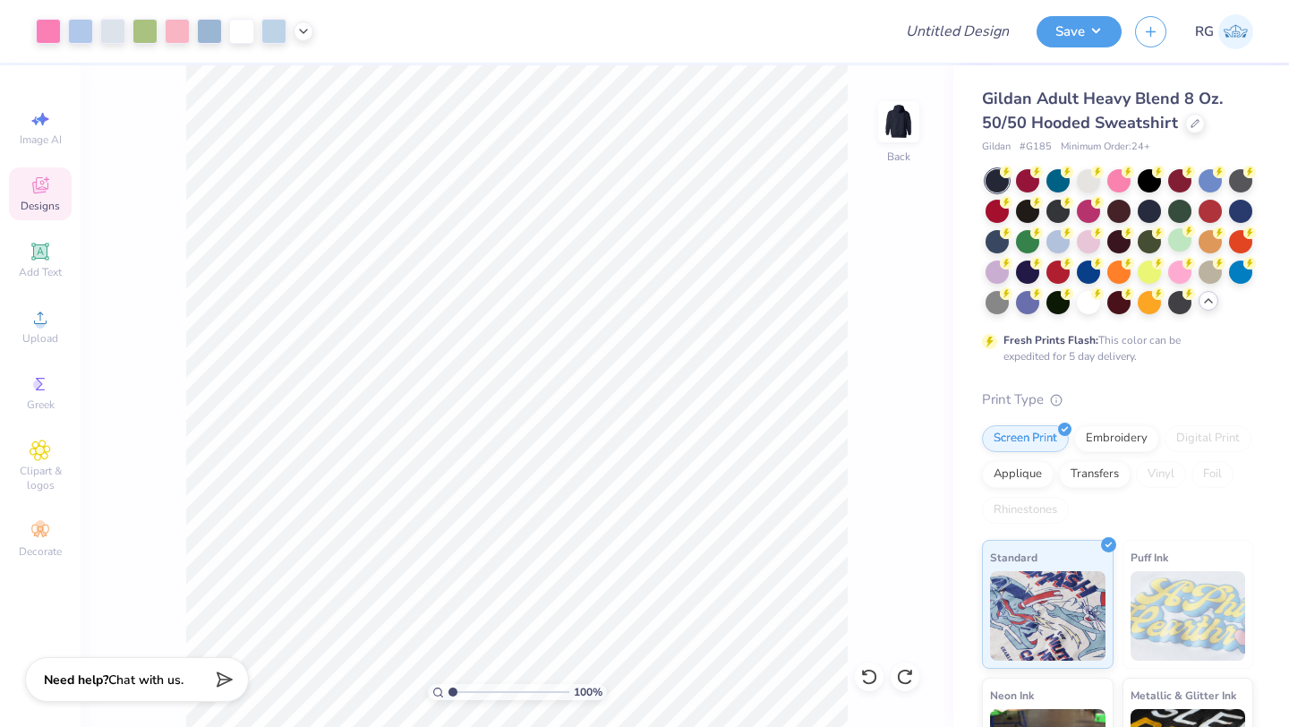
click at [33, 195] on icon at bounding box center [40, 185] width 21 height 21
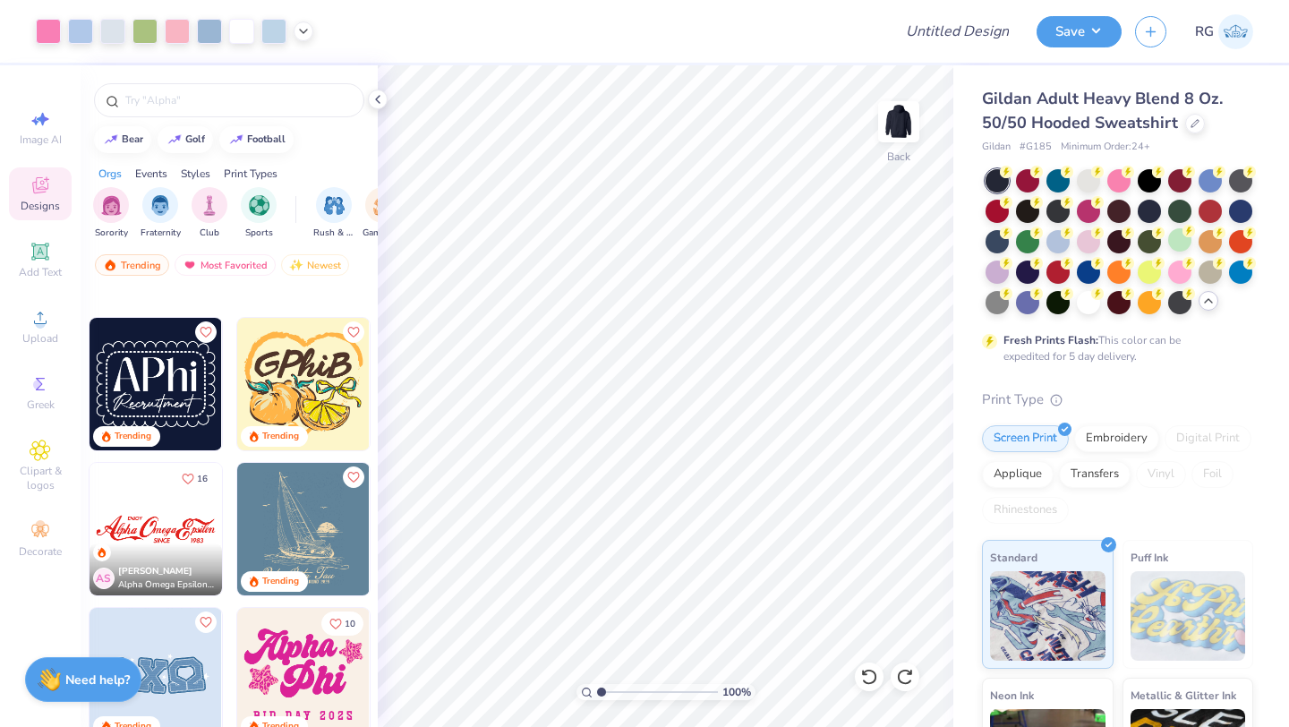
scroll to position [1769, 0]
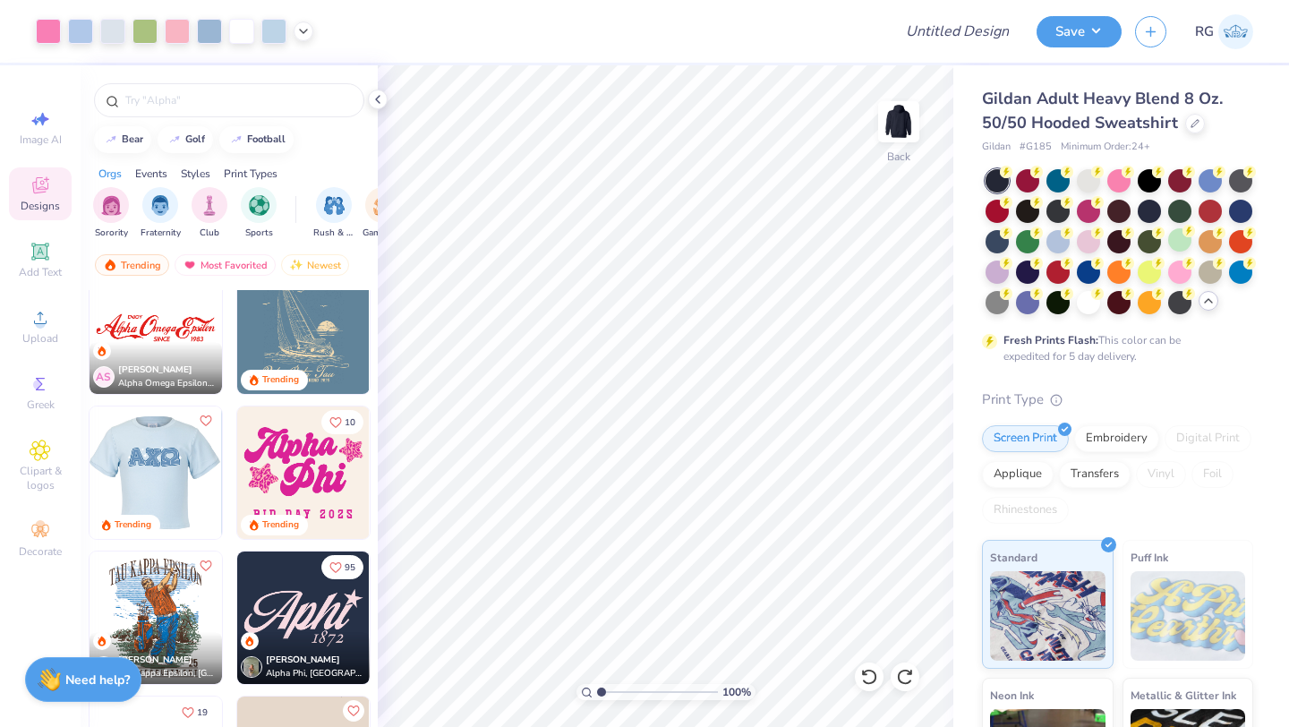
click at [89, 464] on img at bounding box center [23, 472] width 132 height 132
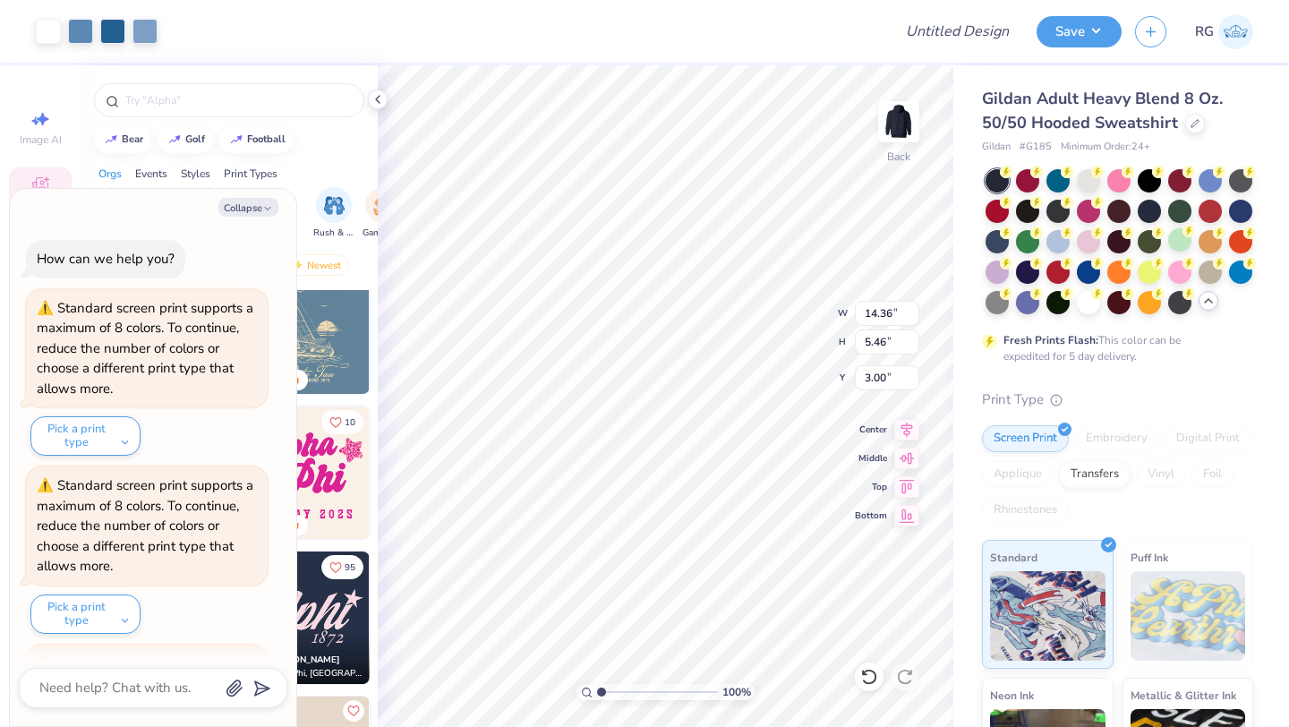
scroll to position [166, 0]
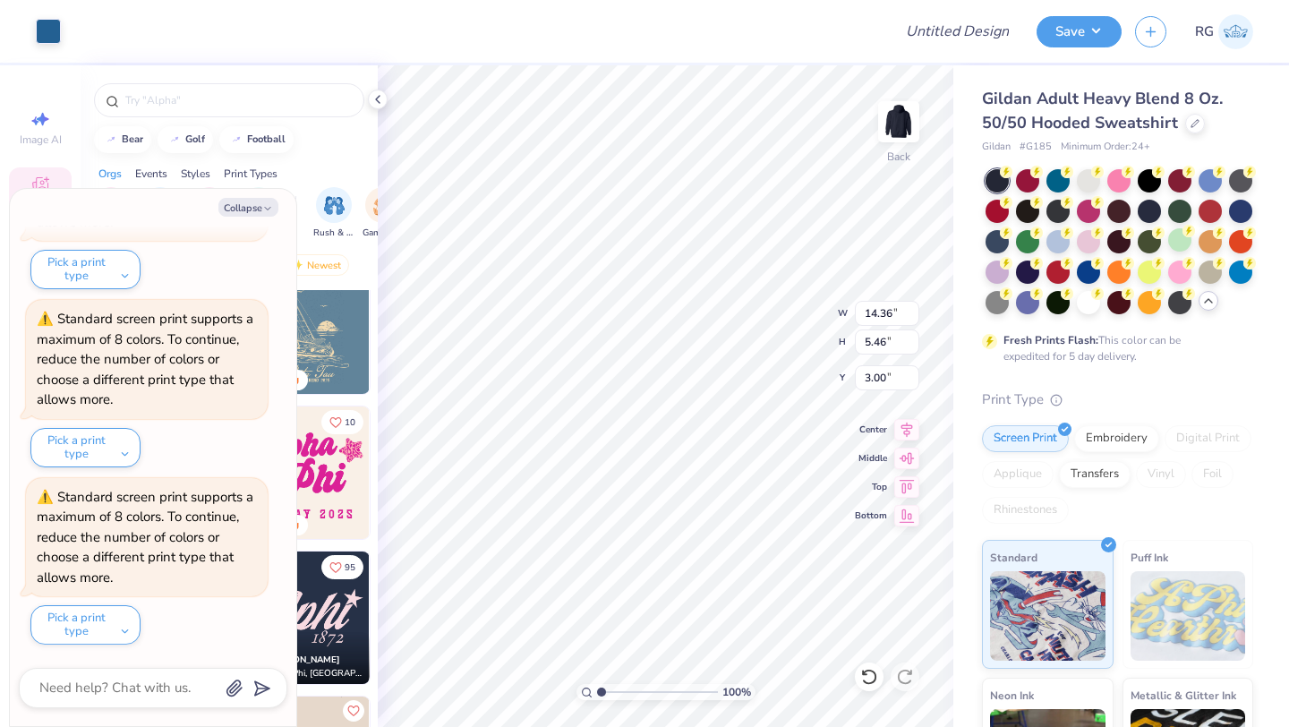
type textarea "x"
type input "0.18"
type input "0.29"
type input "6.96"
type textarea "x"
